Goal: Find specific page/section: Find specific page/section

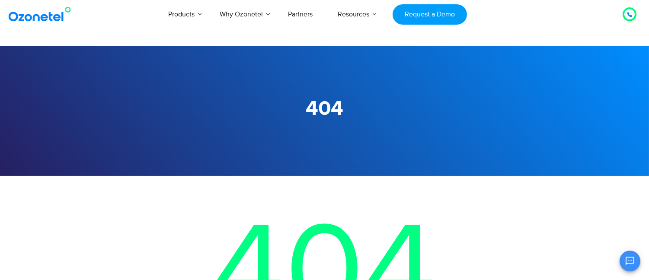
click at [631, 261] on icon "Open chat" at bounding box center [629, 261] width 10 height 10
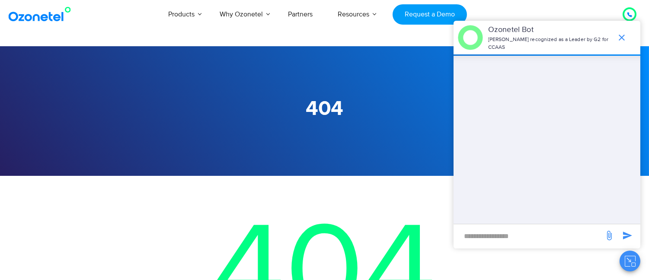
click at [536, 268] on div "OK Ozonetel Bot Ozonetel recognized as a Leader by G2 for CCAAS ​" at bounding box center [546, 146] width 187 height 251
